Goal: Obtain resource: Download file/media

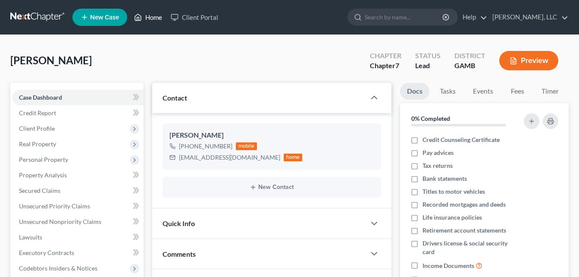
drag, startPoint x: 153, startPoint y: 20, endPoint x: 309, endPoint y: 15, distance: 155.6
click at [153, 20] on link "Home" at bounding box center [148, 17] width 37 height 16
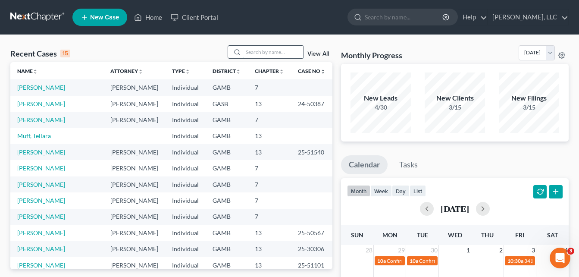
click at [264, 56] on input "search" at bounding box center [273, 52] width 60 height 12
type input "[PERSON_NAME]"
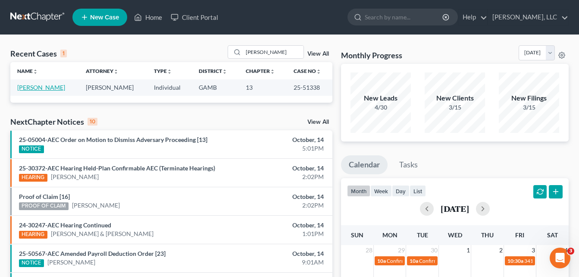
click at [39, 86] on link "[PERSON_NAME]" at bounding box center [41, 87] width 48 height 7
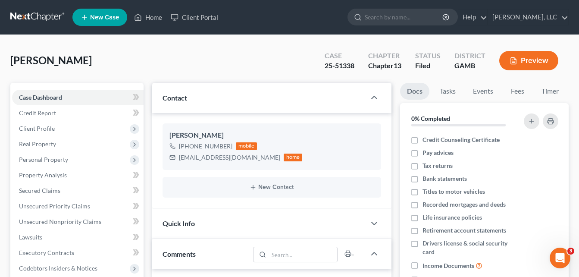
click at [143, 57] on div "[PERSON_NAME] Upgraded Case 25-51338 Chapter Chapter 13 Status [GEOGRAPHIC_DATA…" at bounding box center [289, 63] width 558 height 37
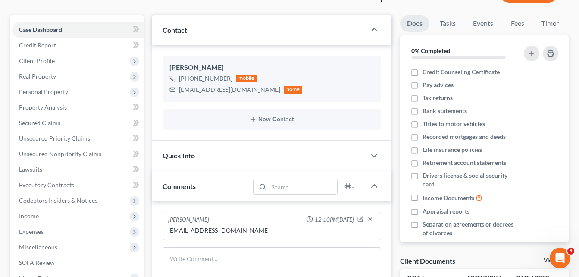
scroll to position [69, 0]
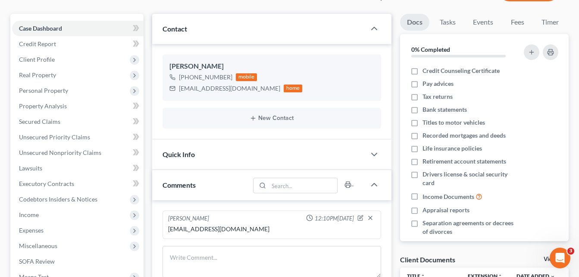
click at [146, 88] on div "Case Dashboard Payments Invoices Payments Payments Credit Report Client Profile" at bounding box center [77, 233] width 142 height 439
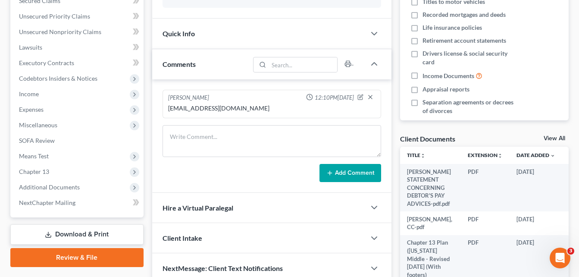
scroll to position [207, 0]
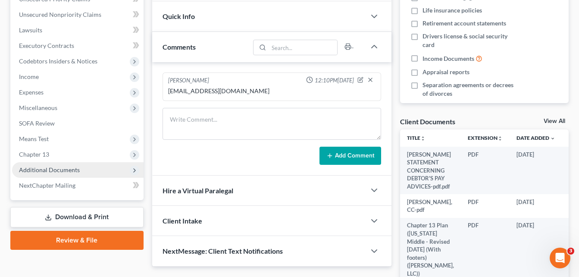
click at [57, 171] on span "Additional Documents" at bounding box center [49, 169] width 61 height 7
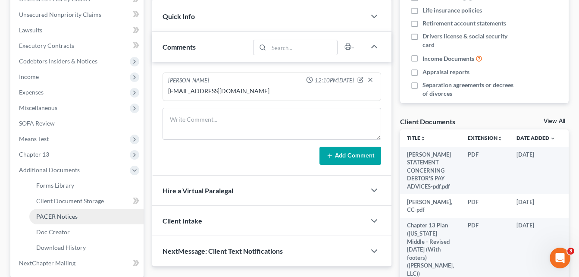
click at [56, 218] on span "PACER Notices" at bounding box center [56, 215] width 41 height 7
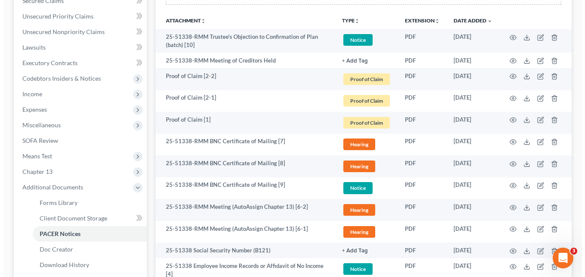
scroll to position [172, 0]
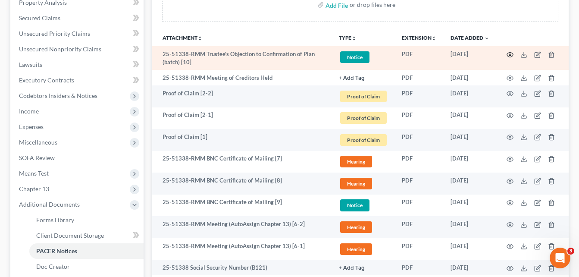
click at [510, 55] on circle "button" at bounding box center [510, 55] width 2 height 2
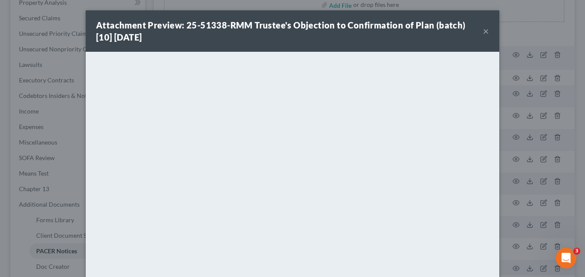
click at [498, 142] on div "Attachment Preview: 25-51338-RMM Trustee's Objection to Confirmation of Plan (b…" at bounding box center [292, 138] width 585 height 277
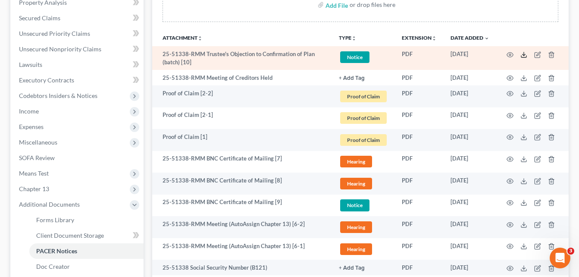
click at [522, 57] on icon at bounding box center [523, 54] width 7 height 7
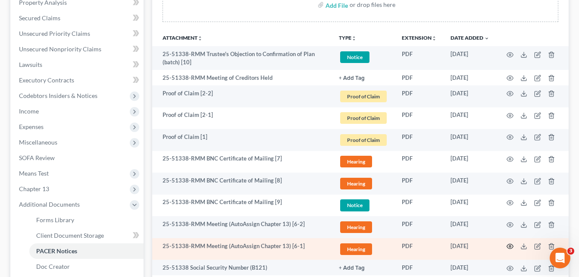
click at [507, 246] on icon "button" at bounding box center [509, 246] width 7 height 7
